Goal: Find specific page/section: Find specific page/section

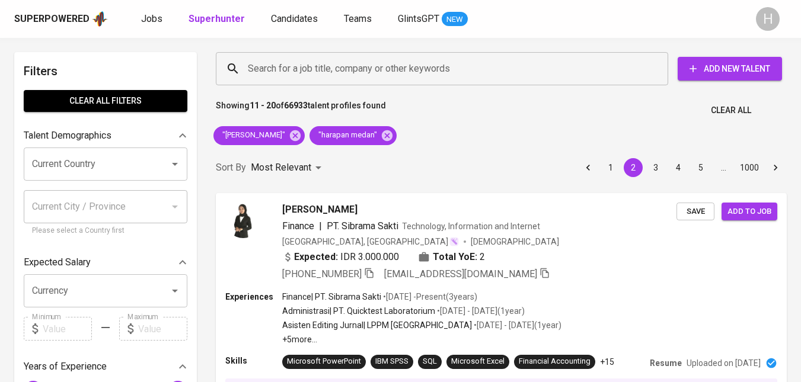
scroll to position [413, 0]
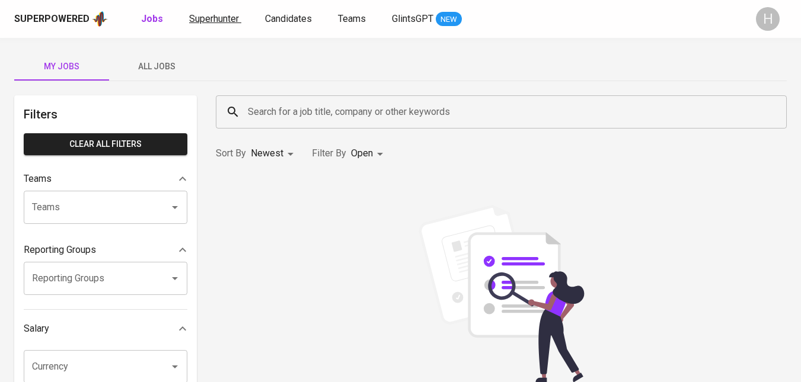
click at [234, 14] on span "Superhunter" at bounding box center [214, 18] width 50 height 11
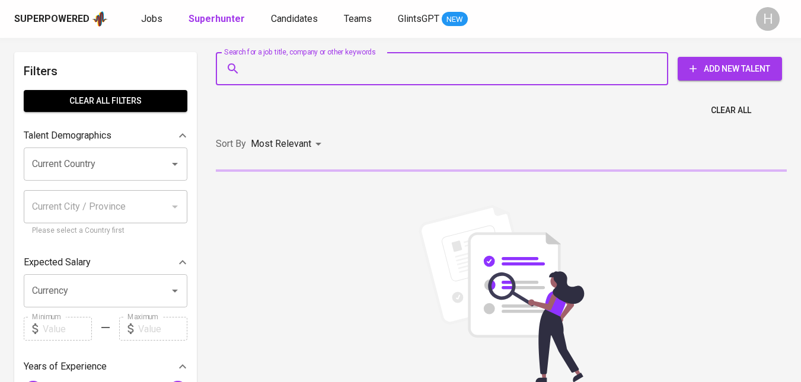
click at [334, 66] on input "Search for a job title, company or other keywords" at bounding box center [445, 69] width 400 height 23
type input ":"
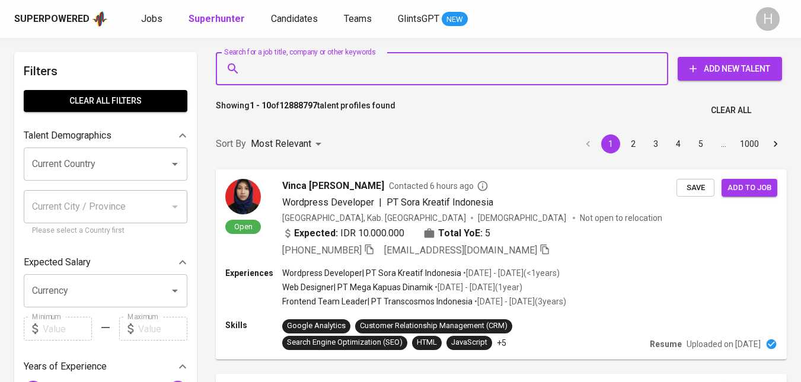
type input ":"
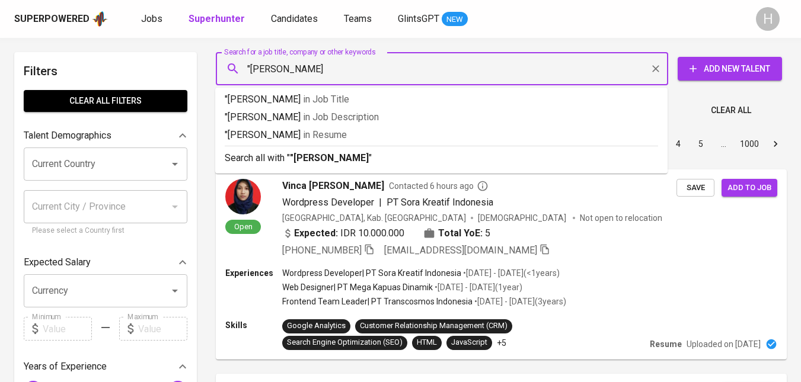
type input ""[PERSON_NAME]""
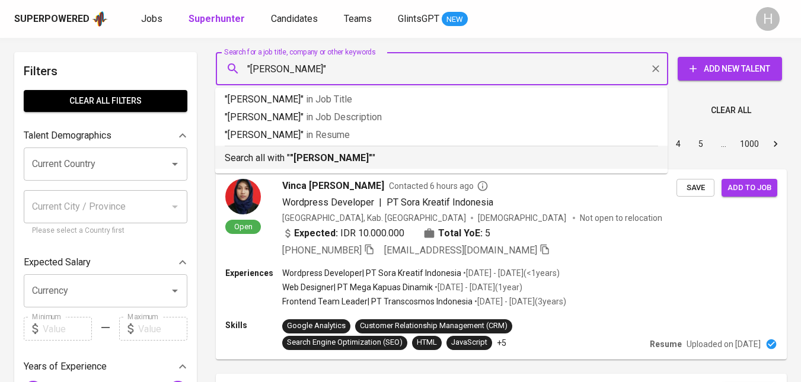
click at [347, 158] on b ""[PERSON_NAME]"" at bounding box center [331, 157] width 82 height 11
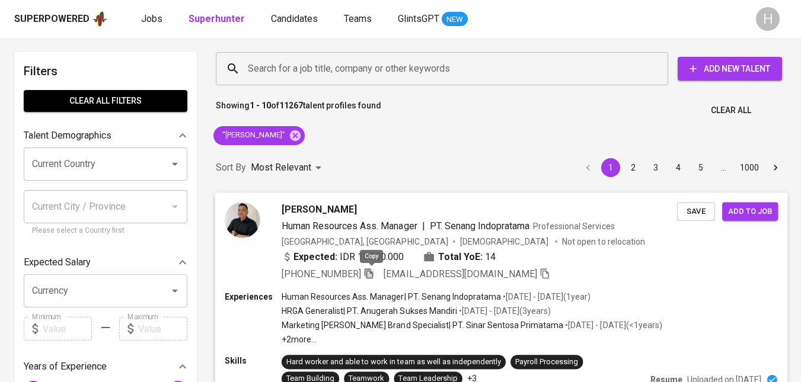
click at [372, 273] on icon "button" at bounding box center [368, 273] width 11 height 11
